Goal: Task Accomplishment & Management: Use online tool/utility

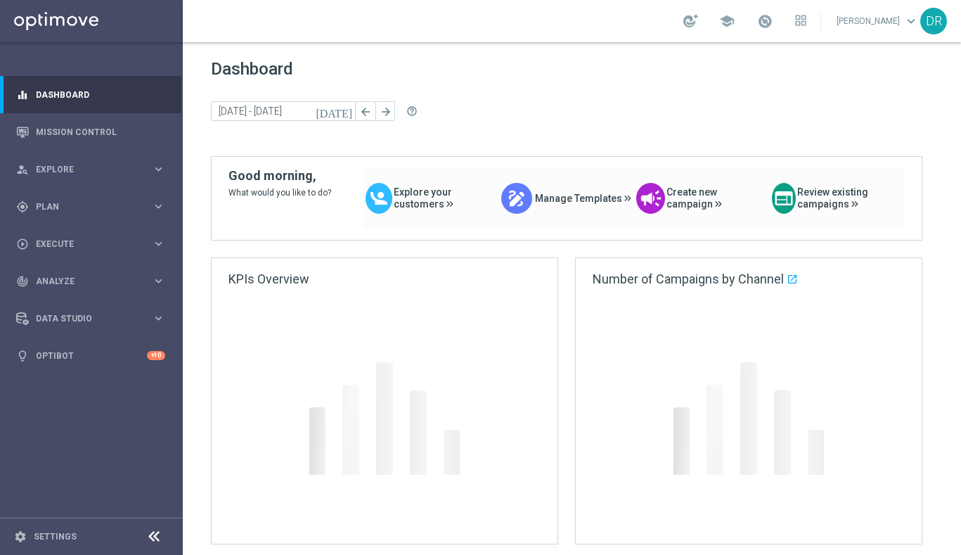
click at [907, 15] on span "keyboard_arrow_down" at bounding box center [910, 20] width 15 height 15
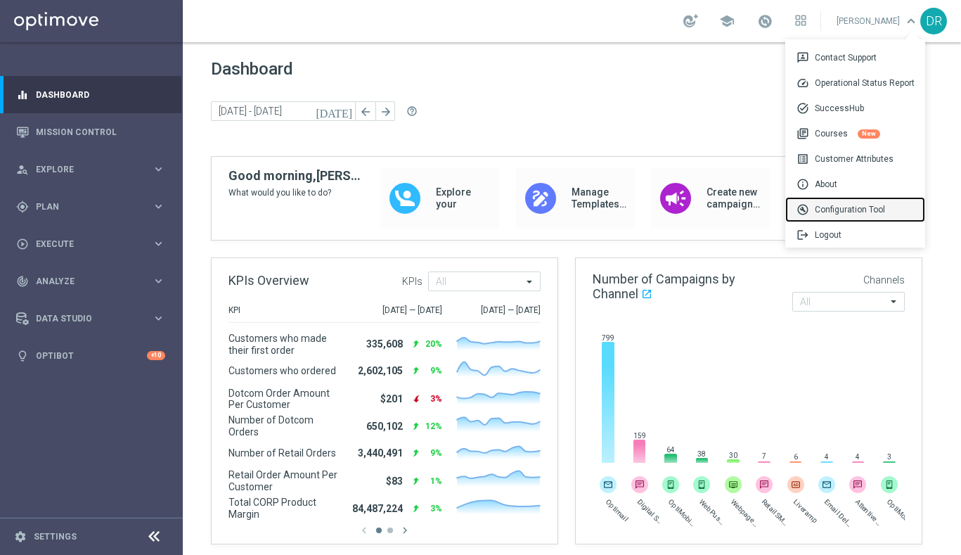
click at [844, 206] on div "build_circle Configuration Tool" at bounding box center [855, 209] width 140 height 25
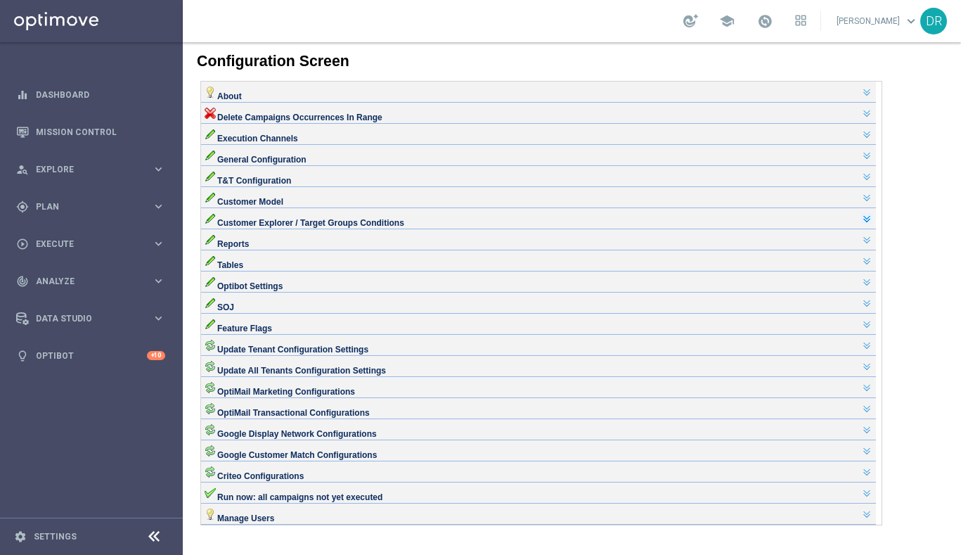
click at [872, 224] on link at bounding box center [866, 218] width 11 height 11
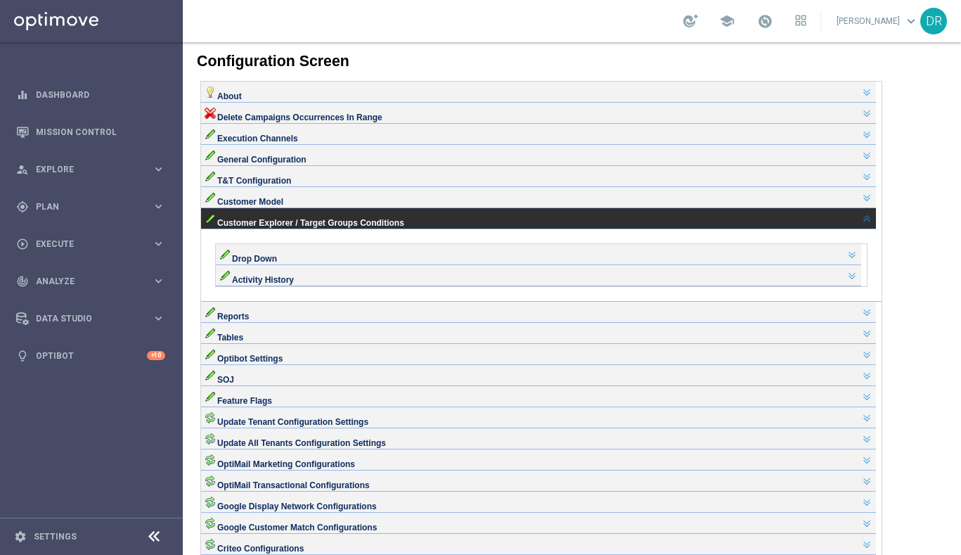
click at [852, 260] on div at bounding box center [851, 254] width 13 height 11
click at [858, 260] on link at bounding box center [851, 254] width 11 height 11
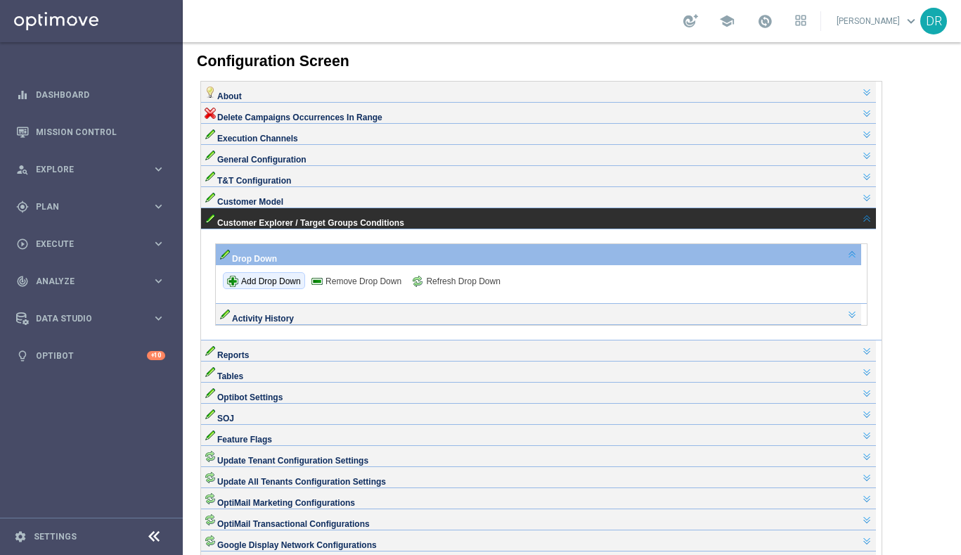
click at [257, 287] on span "Add Drop Down" at bounding box center [264, 281] width 74 height 11
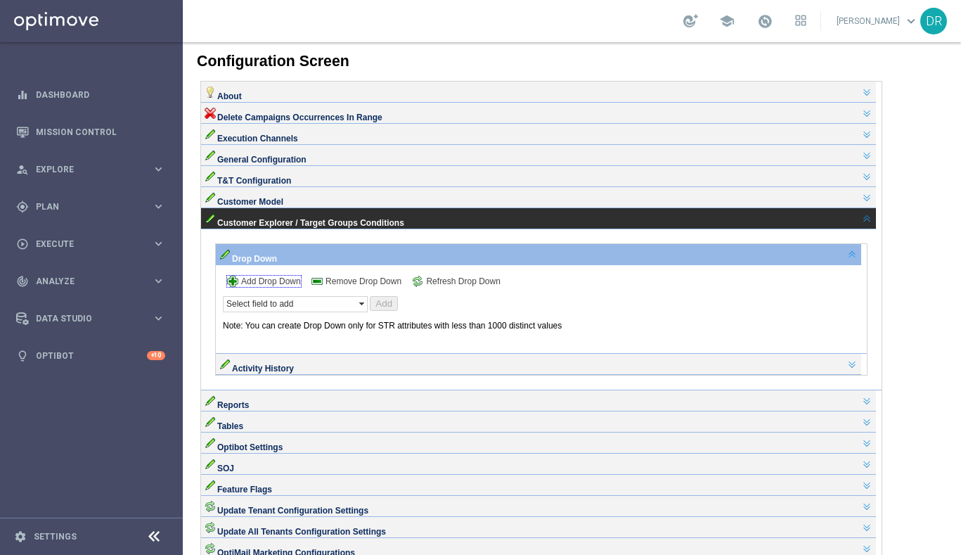
click at [288, 309] on span "Select field to add" at bounding box center [259, 304] width 67 height 10
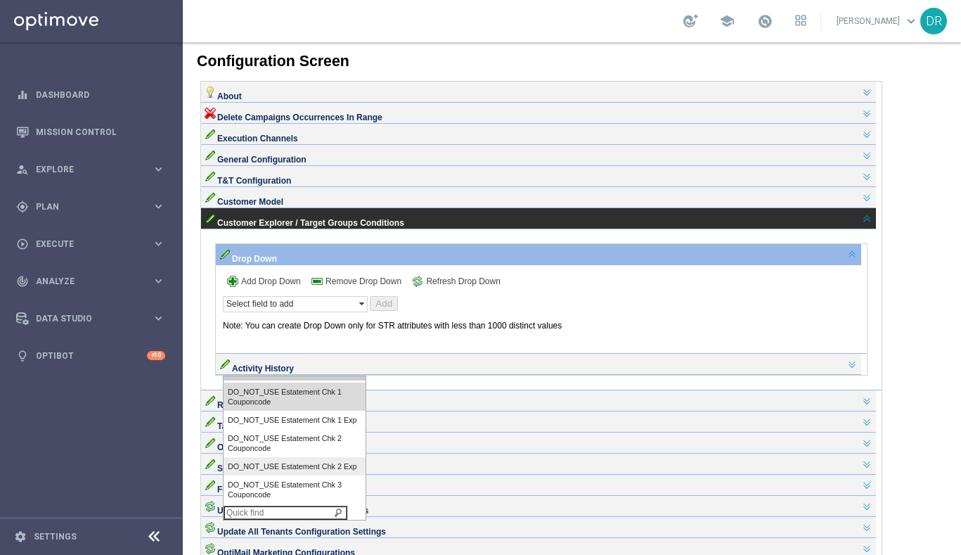
click at [302, 513] on input "search" at bounding box center [286, 512] width 124 height 14
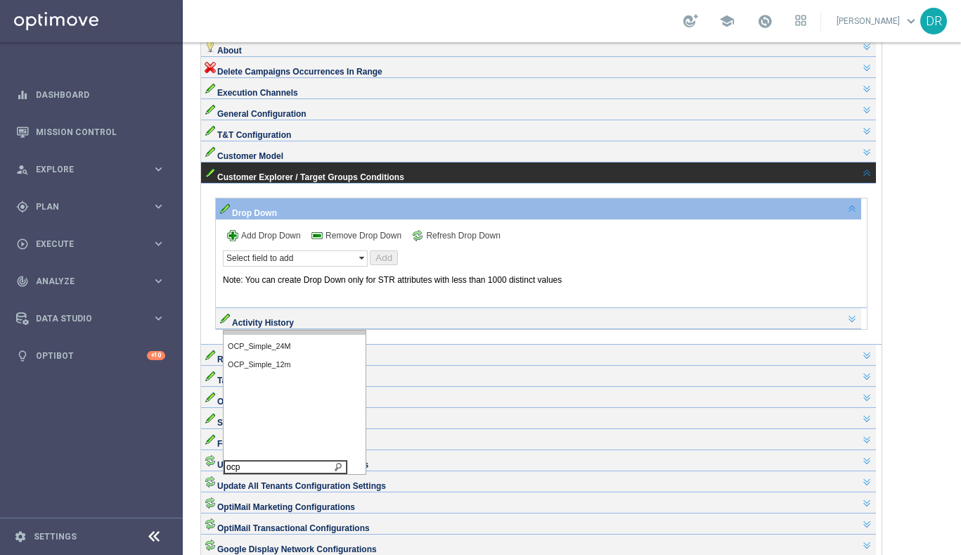
scroll to position [70, 0]
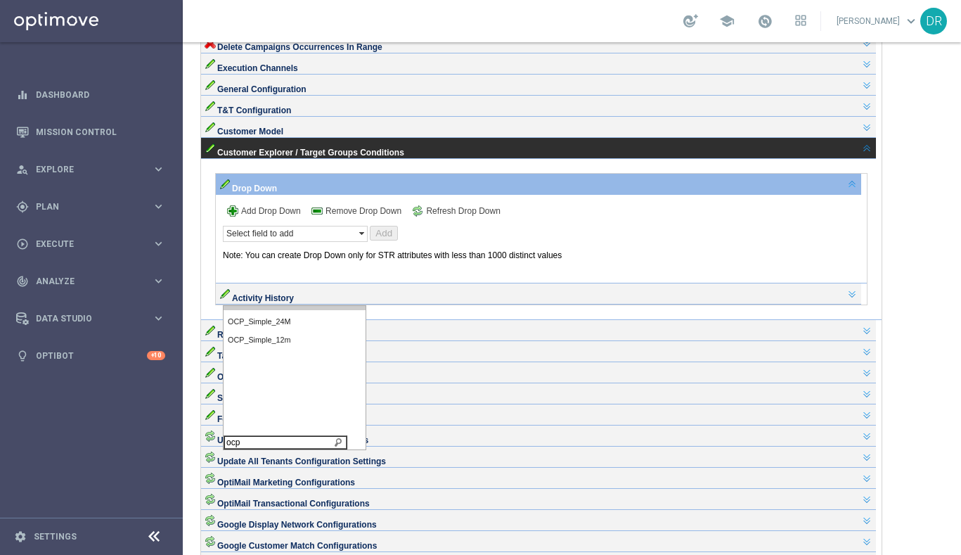
type input "ocp"
click at [264, 325] on span "OCP_Simple_24M" at bounding box center [259, 321] width 63 height 8
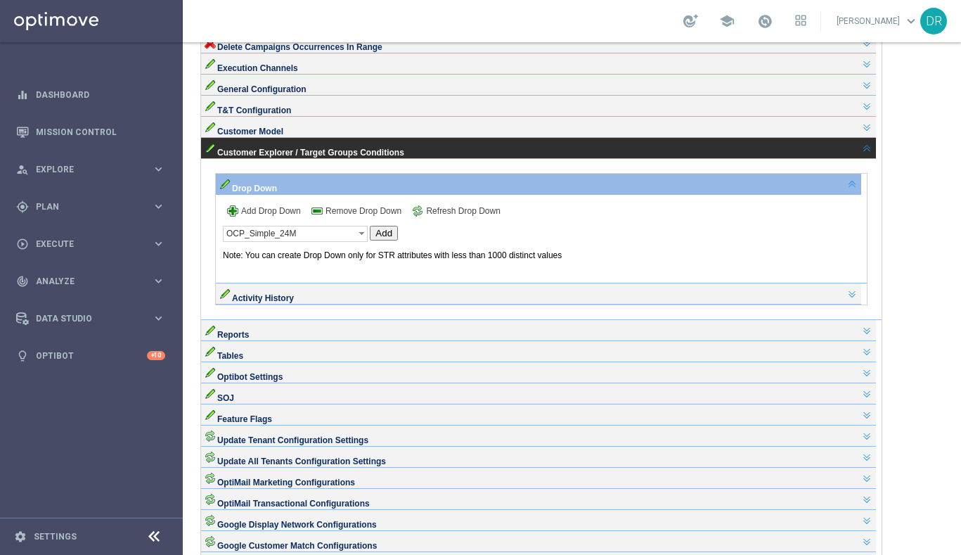
click at [385, 240] on button "Add" at bounding box center [384, 233] width 28 height 15
click at [303, 242] on button "OCP_Simple_24M" at bounding box center [295, 234] width 145 height 16
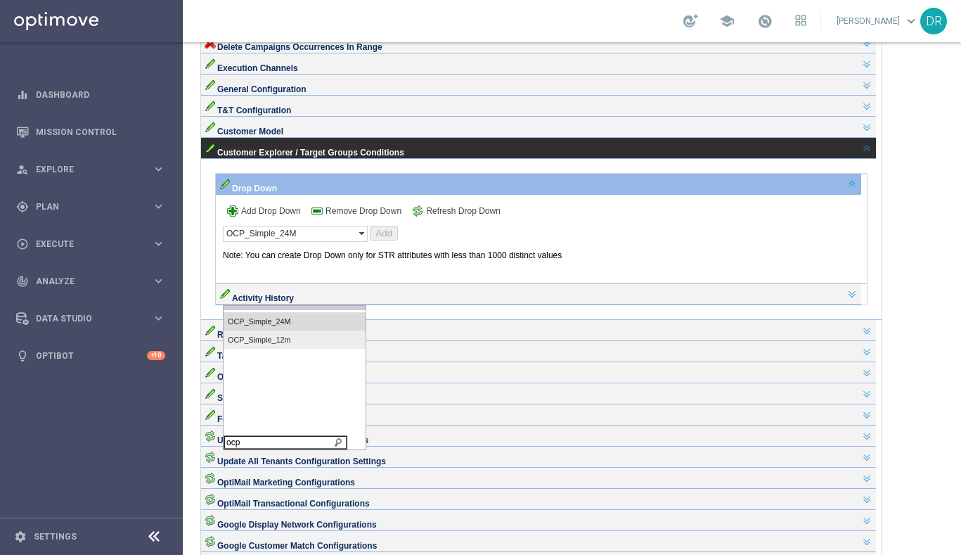
click at [285, 338] on span "OCP_Simple_12m" at bounding box center [259, 339] width 63 height 8
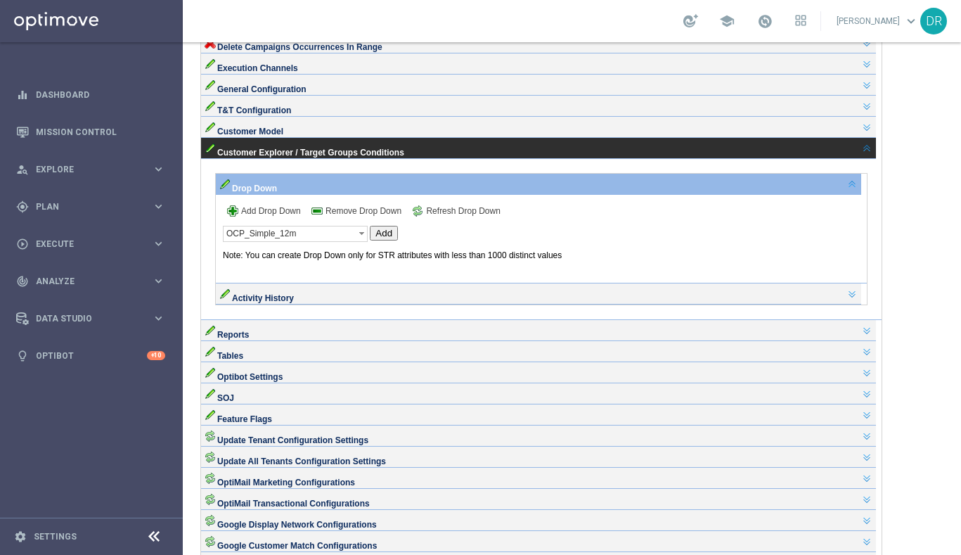
click at [389, 240] on button "Add" at bounding box center [384, 233] width 28 height 15
click at [683, 260] on p "Note: You can create Drop Down only for STR attributes with less than 1000 dist…" at bounding box center [545, 255] width 645 height 10
click at [872, 154] on link at bounding box center [866, 148] width 11 height 11
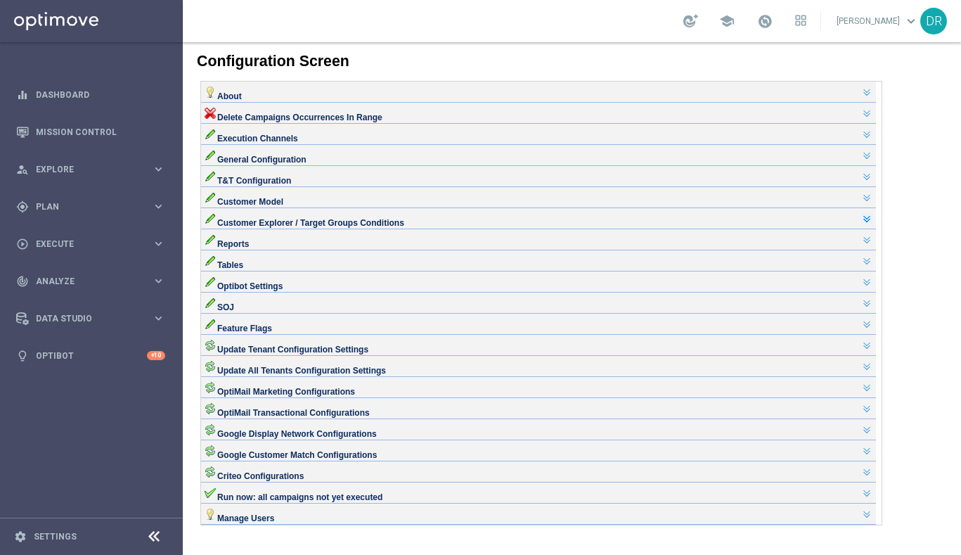
click at [872, 213] on link at bounding box center [866, 218] width 11 height 11
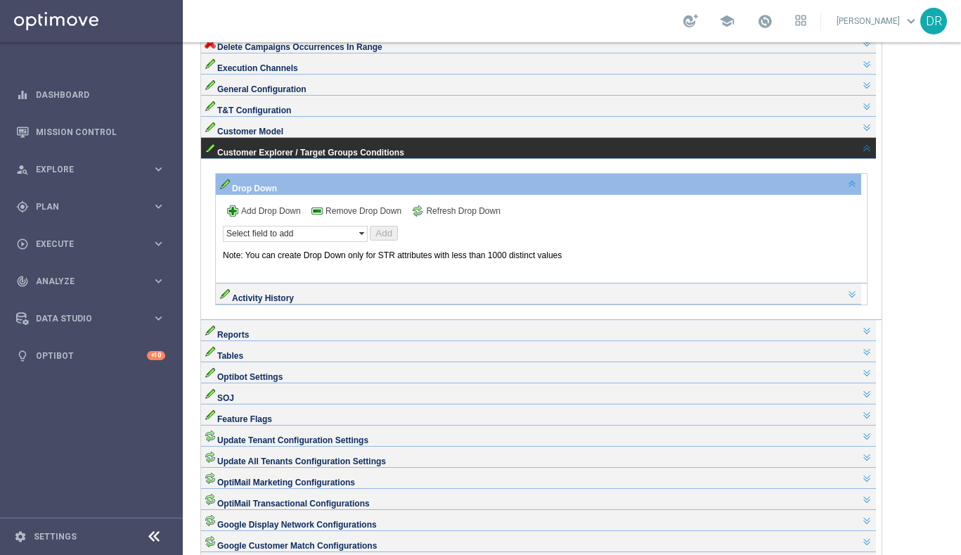
click at [313, 242] on button "Select field to add" at bounding box center [295, 234] width 145 height 16
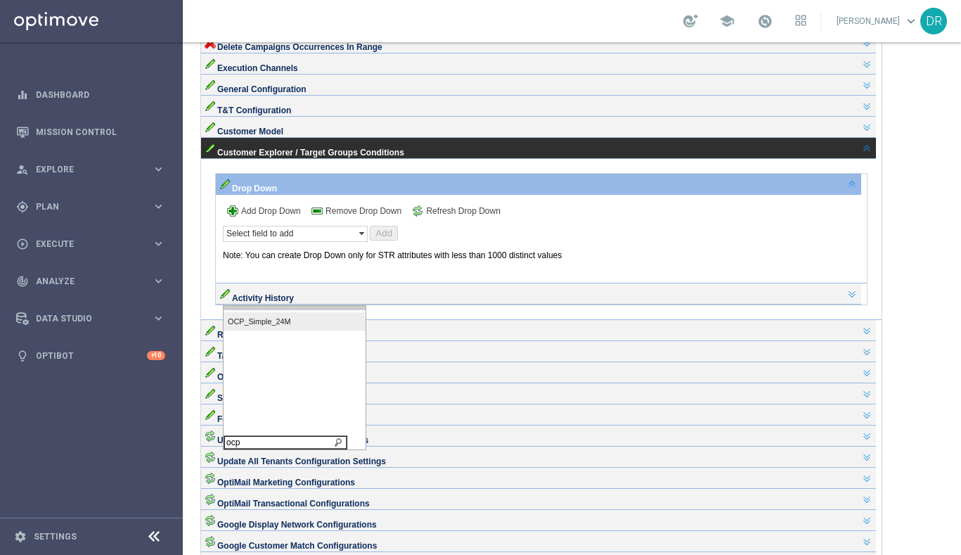
click at [300, 321] on label "OCP_Simple_24M" at bounding box center [295, 321] width 142 height 18
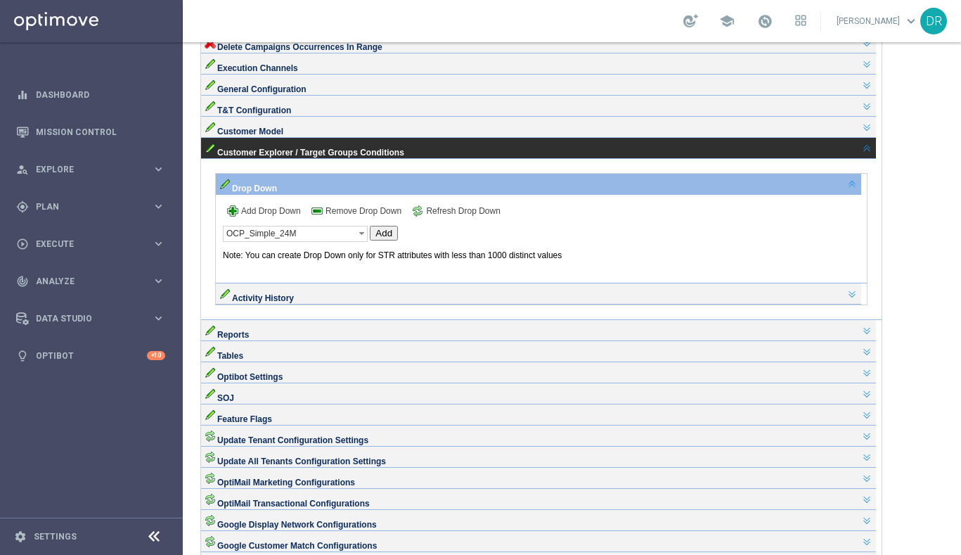
click at [383, 240] on button "Add" at bounding box center [384, 233] width 28 height 15
click at [908, 27] on span "keyboard_arrow_down" at bounding box center [910, 20] width 15 height 15
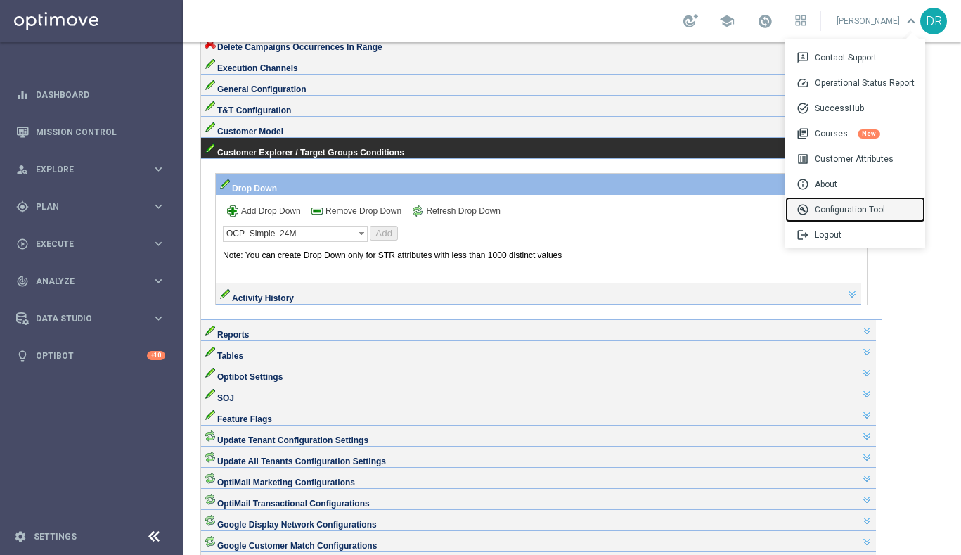
click at [849, 209] on div "build_circle Configuration Tool" at bounding box center [855, 209] width 140 height 25
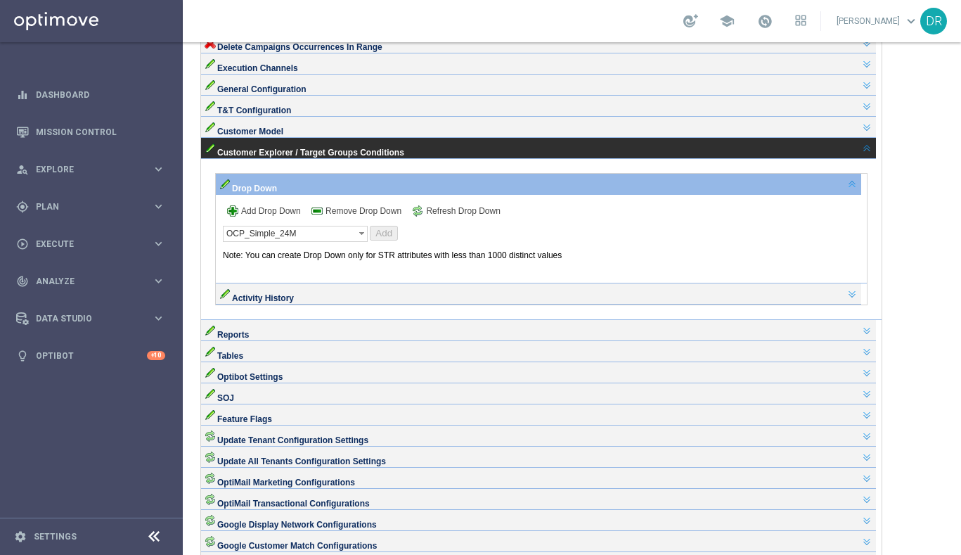
click at [890, 24] on link "[PERSON_NAME] keyboard_arrow_down" at bounding box center [877, 21] width 85 height 21
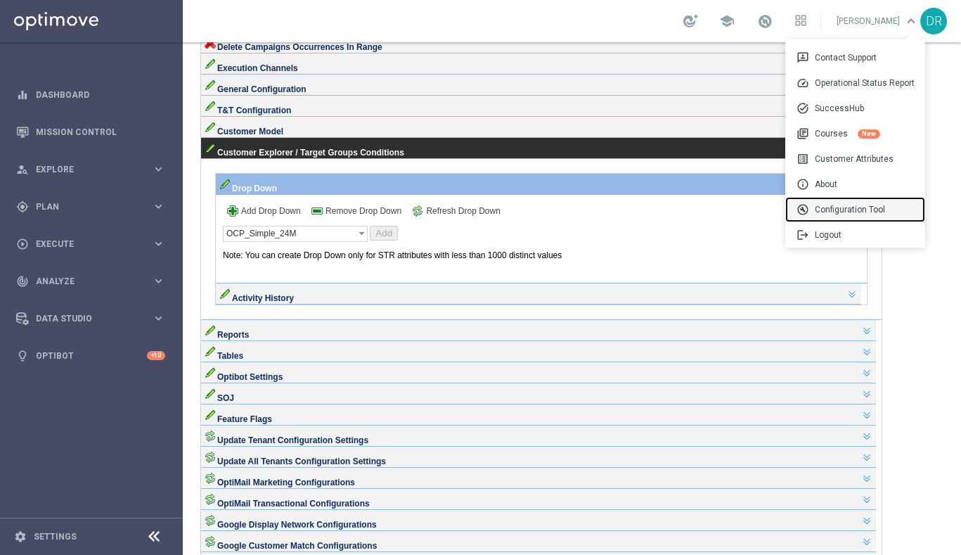
click at [835, 207] on div "build_circle Configuration Tool" at bounding box center [855, 209] width 140 height 25
